Goal: Navigation & Orientation: Find specific page/section

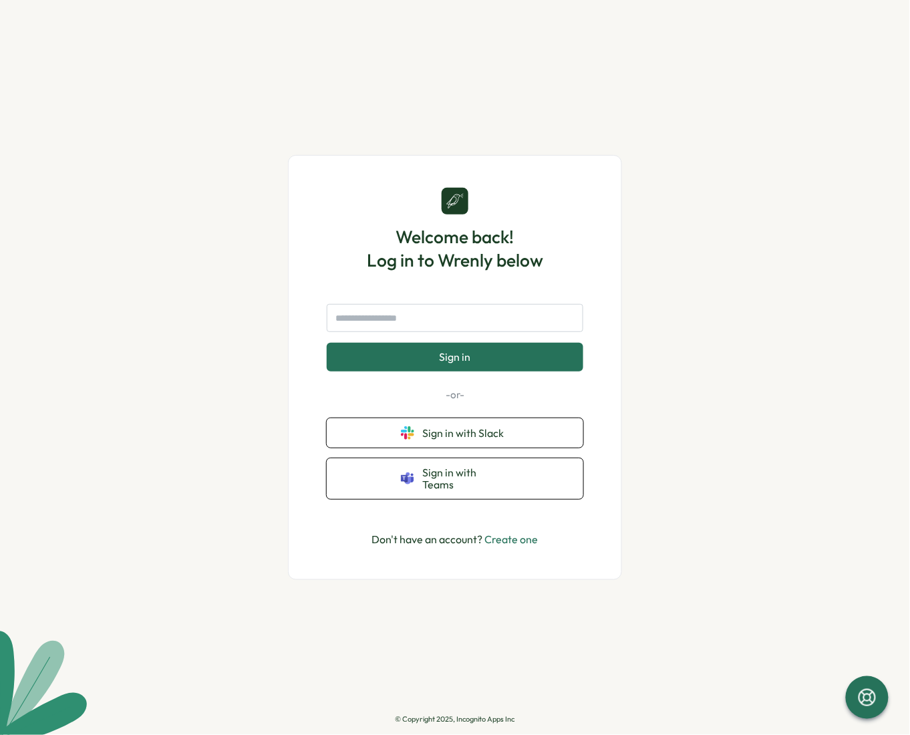
type input "**********"
click at [474, 362] on button "Sign in" at bounding box center [455, 357] width 257 height 28
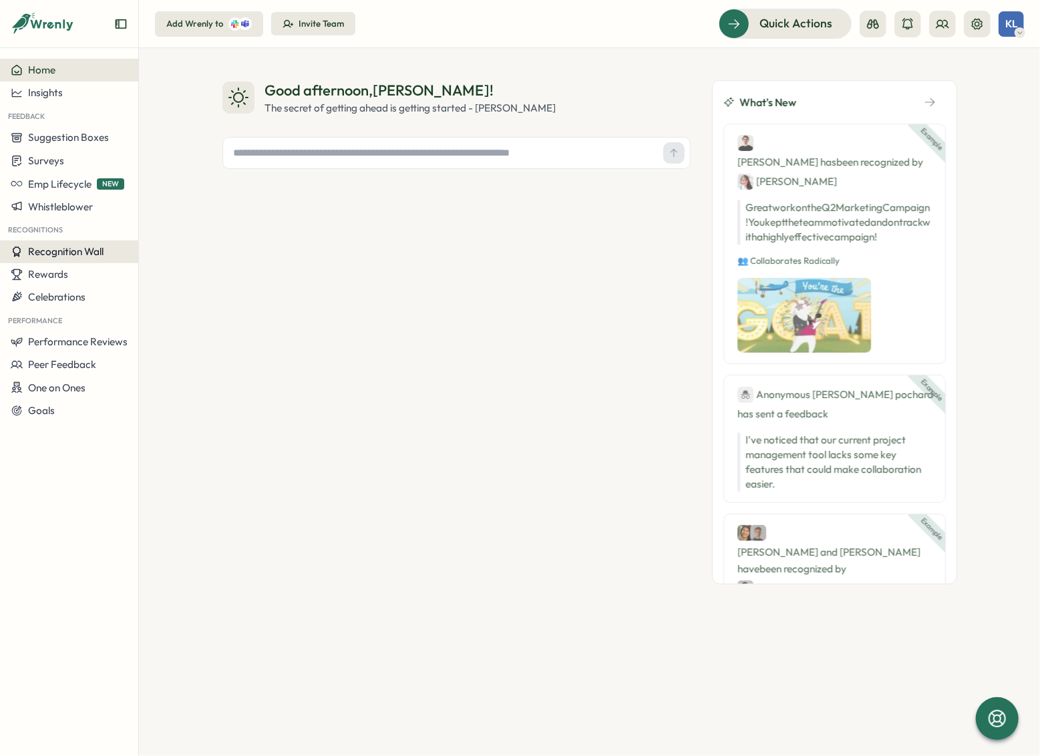
click at [60, 253] on span "Recognition Wall" at bounding box center [66, 251] width 76 height 13
